Goal: Navigation & Orientation: Find specific page/section

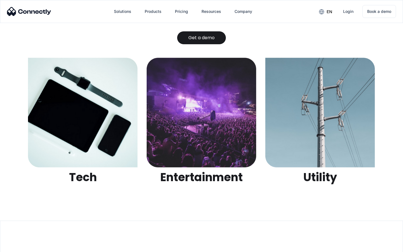
scroll to position [1766, 0]
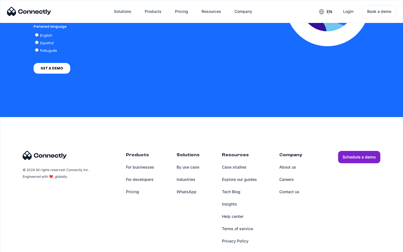
scroll to position [1235, 0]
